Goal: Task Accomplishment & Management: Use online tool/utility

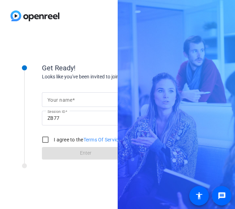
click at [76, 93] on div at bounding box center [85, 99] width 76 height 15
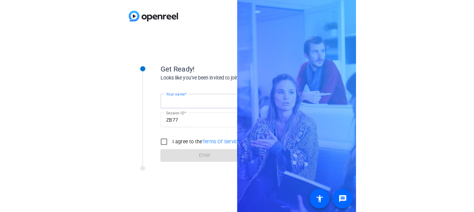
scroll to position [0, 6]
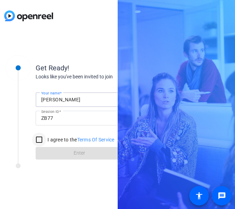
type input "[PERSON_NAME]"
click at [36, 141] on input "I agree to the Terms Of Service" at bounding box center [39, 140] width 14 height 14
checkbox input "true"
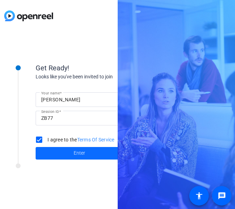
click at [59, 154] on span at bounding box center [79, 153] width 87 height 17
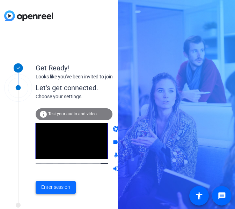
click at [57, 188] on span "Enter session" at bounding box center [55, 187] width 29 height 7
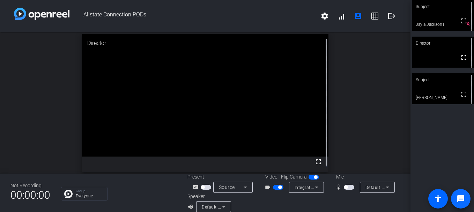
click at [234, 204] on span at bounding box center [460, 198] width 17 height 17
click at [149, 193] on div "Group Everyone" at bounding box center [119, 194] width 116 height 14
click at [234, 186] on span "button" at bounding box center [278, 187] width 10 height 5
click at [234, 188] on span "button" at bounding box center [278, 187] width 10 height 5
click at [234, 185] on span "button" at bounding box center [349, 187] width 10 height 5
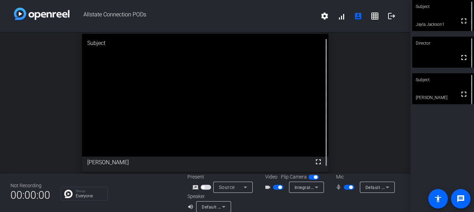
click at [234, 189] on span "button" at bounding box center [349, 187] width 10 height 5
click at [234, 187] on span "button" at bounding box center [279, 187] width 3 height 3
click at [234, 189] on span "button" at bounding box center [349, 187] width 10 height 5
click at [234, 187] on span "button" at bounding box center [349, 187] width 10 height 5
click at [234, 189] on span "button" at bounding box center [349, 187] width 10 height 5
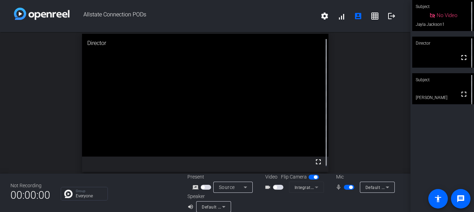
click at [234, 187] on span "button" at bounding box center [350, 187] width 3 height 3
click at [234, 187] on span "button" at bounding box center [349, 187] width 10 height 5
click at [234, 189] on span "button" at bounding box center [349, 187] width 10 height 5
drag, startPoint x: 350, startPoint y: 189, endPoint x: 343, endPoint y: 186, distance: 7.7
drag, startPoint x: 343, startPoint y: 186, endPoint x: 337, endPoint y: 158, distance: 28.1
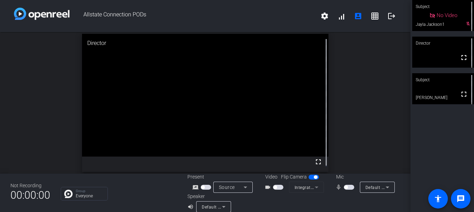
click at [234, 158] on div "open_in_new Director fullscreen" at bounding box center [205, 103] width 410 height 142
click at [234, 187] on span "button" at bounding box center [345, 187] width 3 height 3
click at [234, 187] on span "button" at bounding box center [349, 187] width 10 height 5
click at [234, 187] on span "button" at bounding box center [345, 187] width 3 height 3
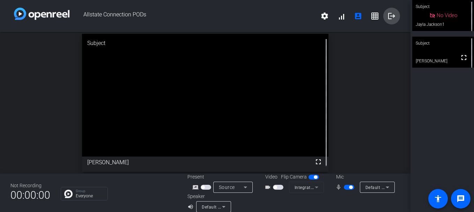
click at [234, 20] on span at bounding box center [391, 16] width 17 height 17
